Goal: Information Seeking & Learning: Learn about a topic

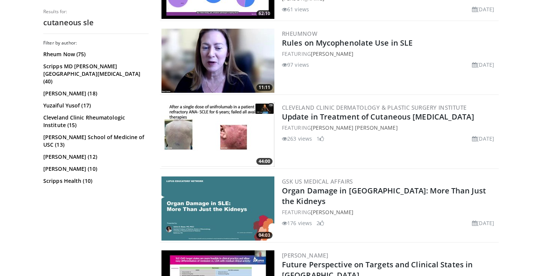
scroll to position [283, 0]
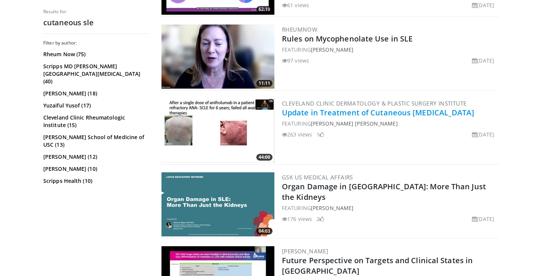
click at [353, 112] on link "Update in Treatment of Cutaneous [MEDICAL_DATA]" at bounding box center [378, 112] width 192 height 10
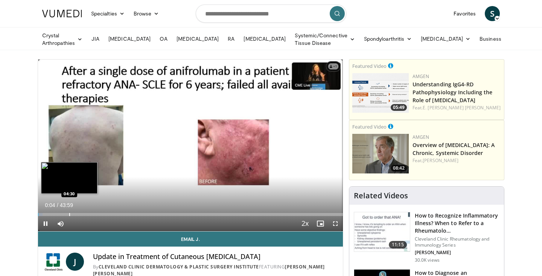
click at [69, 210] on div "Loaded : 1.50% 00:04 04:30" at bounding box center [190, 212] width 305 height 7
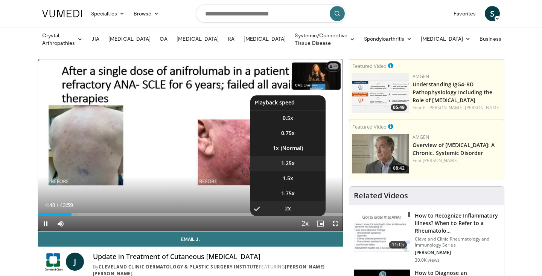
click at [287, 162] on span "1.25x" at bounding box center [288, 163] width 14 height 8
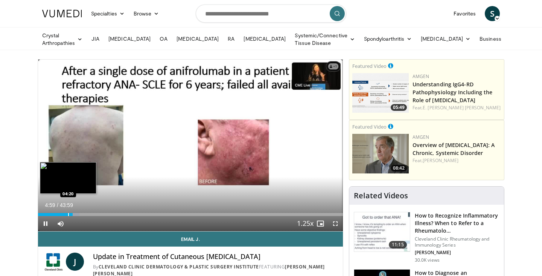
click at [68, 213] on div "Progress Bar" at bounding box center [68, 214] width 1 height 3
click at [56, 213] on div "Progress Bar" at bounding box center [56, 214] width 1 height 3
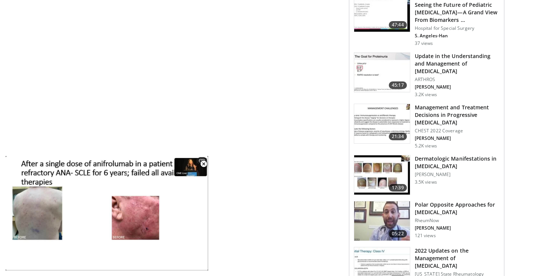
scroll to position [673, 0]
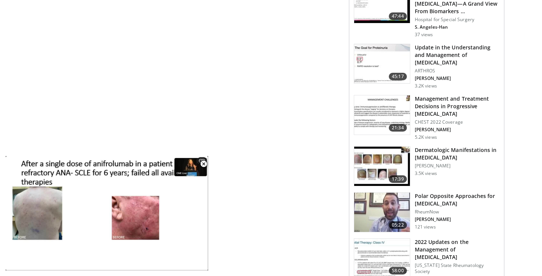
click at [450, 146] on h3 "Dermatologic Manifestations in [MEDICAL_DATA]" at bounding box center [457, 153] width 85 height 15
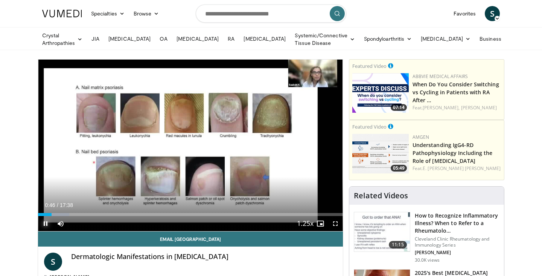
click at [47, 222] on span "Video Player" at bounding box center [45, 223] width 15 height 15
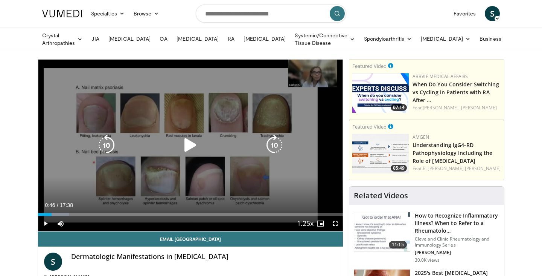
click at [187, 140] on icon "Video Player" at bounding box center [190, 144] width 21 height 21
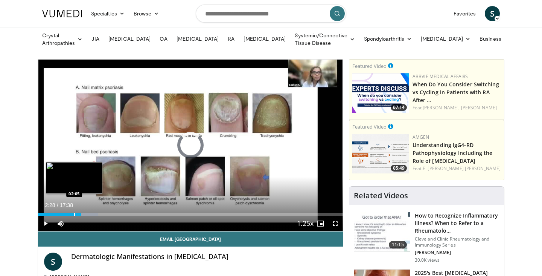
click at [74, 213] on div "Progress Bar" at bounding box center [74, 214] width 1 height 3
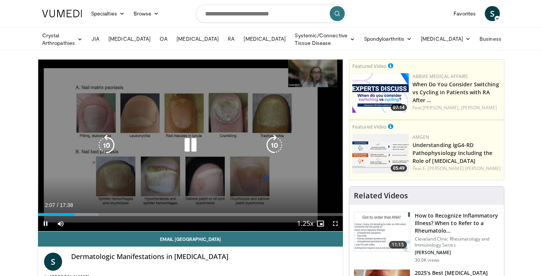
click at [68, 213] on video-js "**********" at bounding box center [190, 146] width 305 height 172
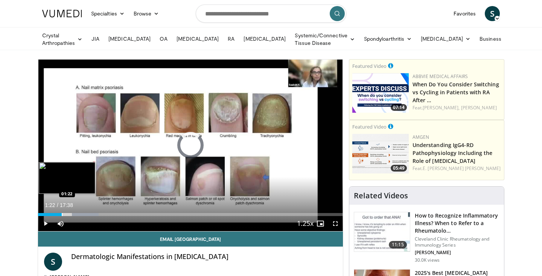
click at [62, 213] on div "Progress Bar" at bounding box center [62, 214] width 1 height 3
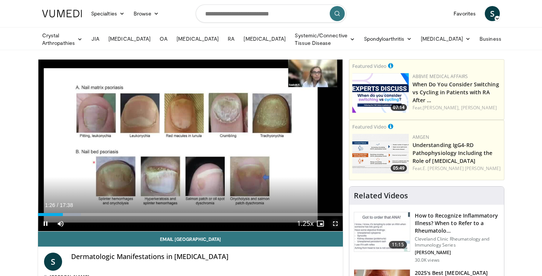
click at [337, 222] on span "Video Player" at bounding box center [335, 223] width 15 height 15
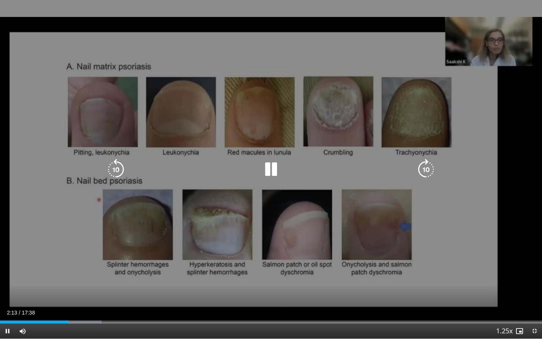
click at [482, 213] on div "10 seconds Tap to unmute" at bounding box center [271, 169] width 542 height 339
